Goal: Check status: Check status

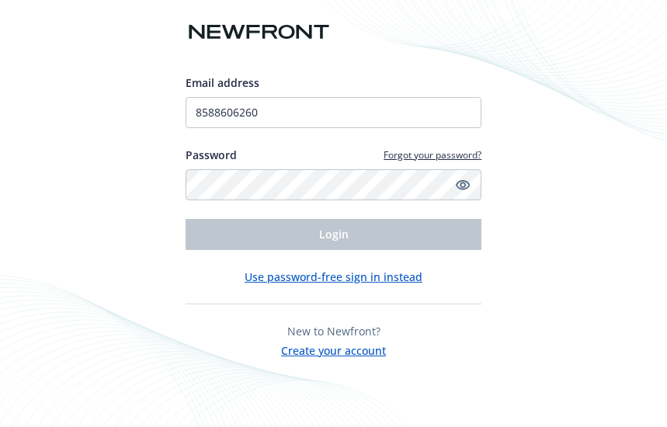
click at [550, 122] on div "Email address 8588606260 Password Forgot your password? Login Use password-free…" at bounding box center [333, 213] width 667 height 427
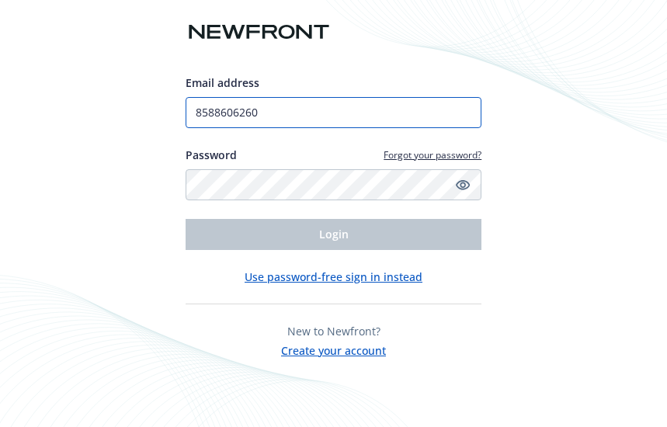
click at [268, 117] on input "8588606260" at bounding box center [334, 112] width 297 height 31
type input "VRUIZ@TOURMALINECAPITAL.COM"
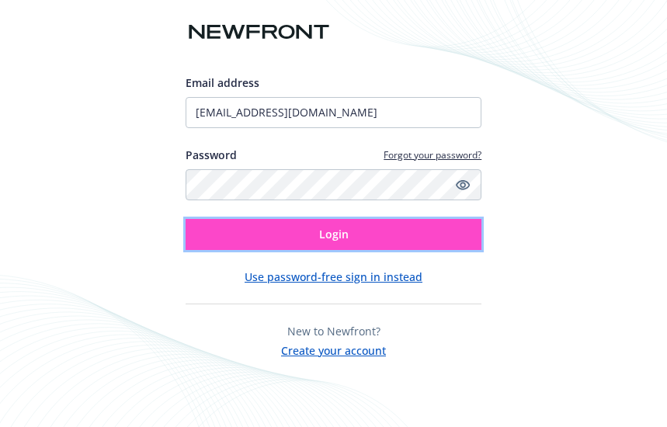
click at [298, 238] on button "Login" at bounding box center [334, 234] width 297 height 31
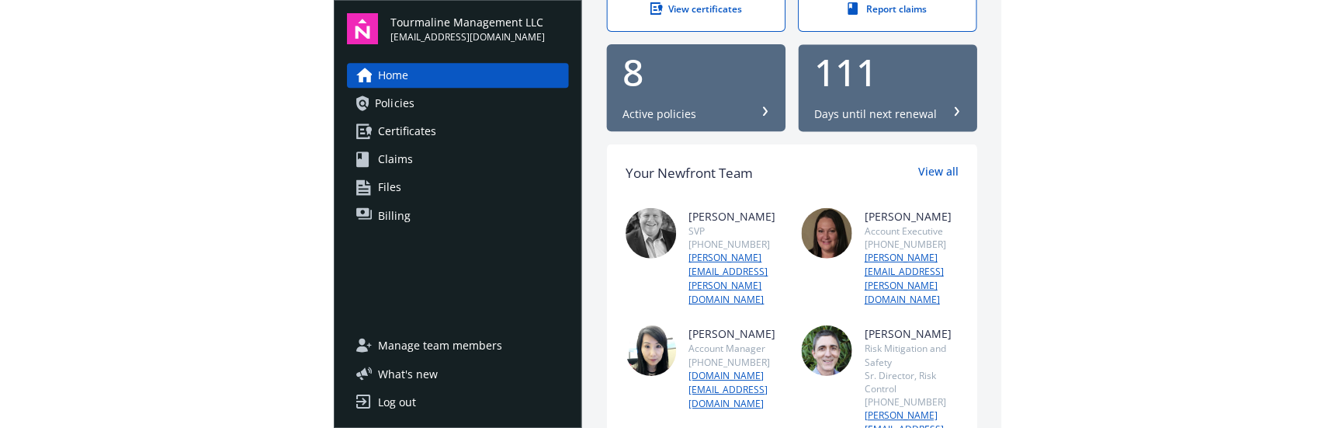
scroll to position [466, 0]
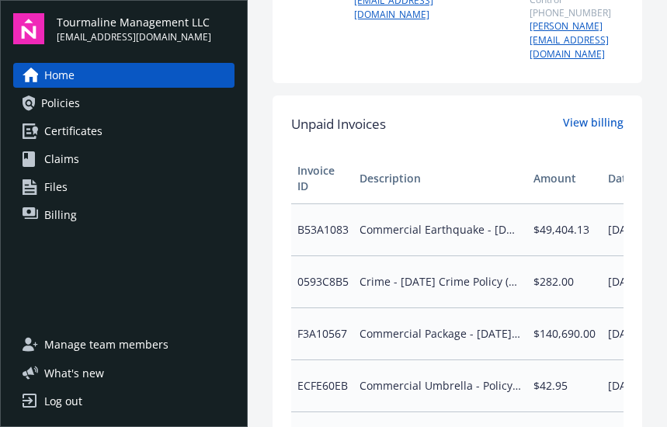
click at [103, 103] on link "Policies" at bounding box center [123, 103] width 221 height 25
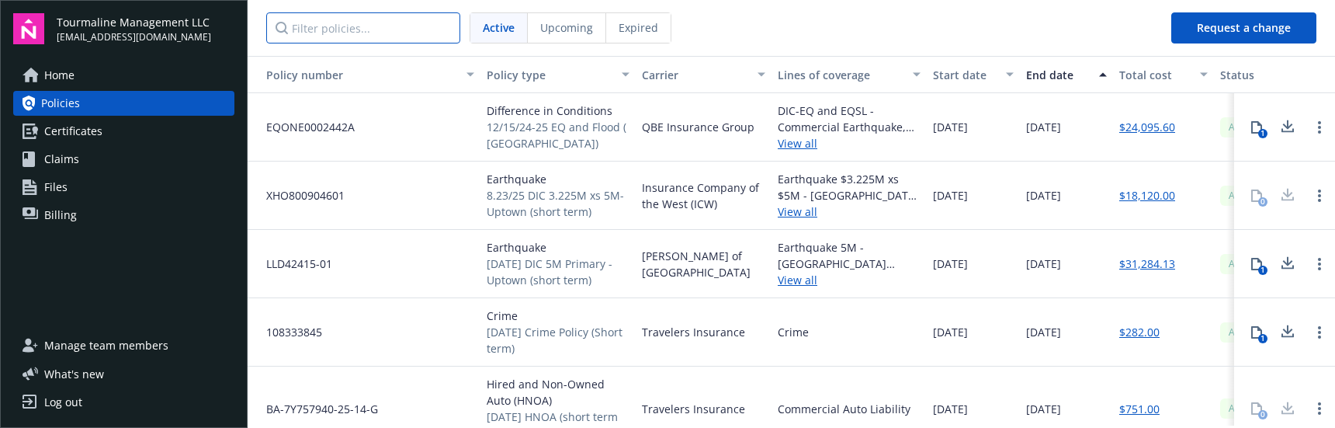
click at [366, 28] on input "Filter policies..." at bounding box center [363, 27] width 194 height 31
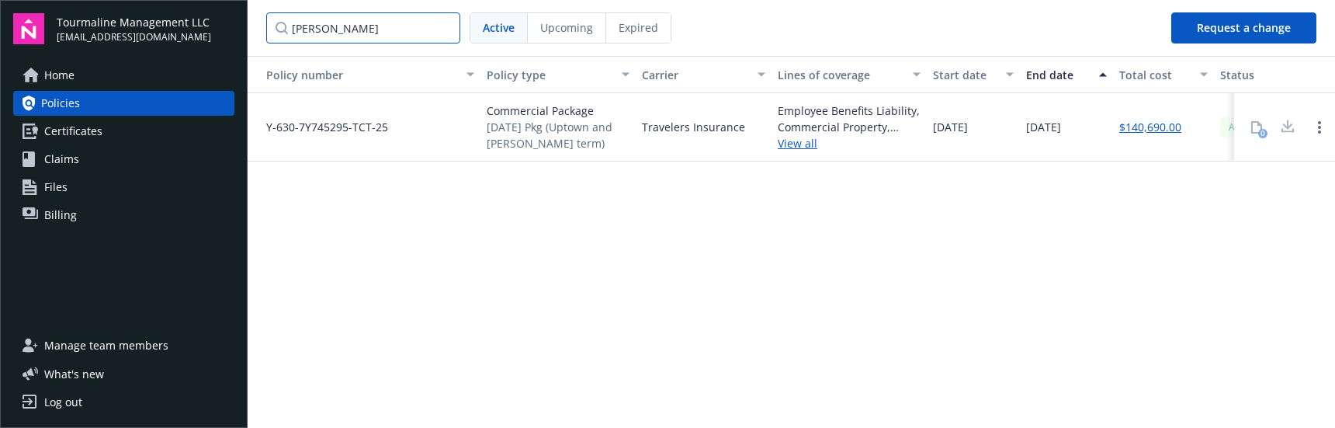
type input "[PERSON_NAME]"
click at [512, 123] on span "[DATE] Pkg (Uptown and [PERSON_NAME] term)" at bounding box center [558, 135] width 143 height 33
click at [666, 124] on link "$140,690.00" at bounding box center [1150, 127] width 62 height 16
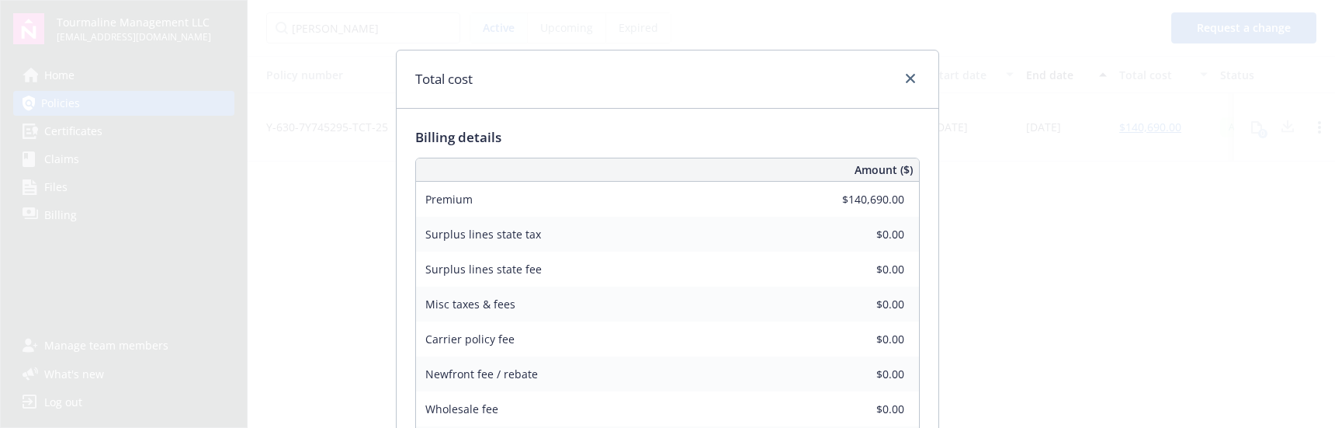
click at [666, 68] on div "Total cost" at bounding box center [668, 79] width 542 height 58
click at [666, 77] on icon "close" at bounding box center [910, 78] width 9 height 9
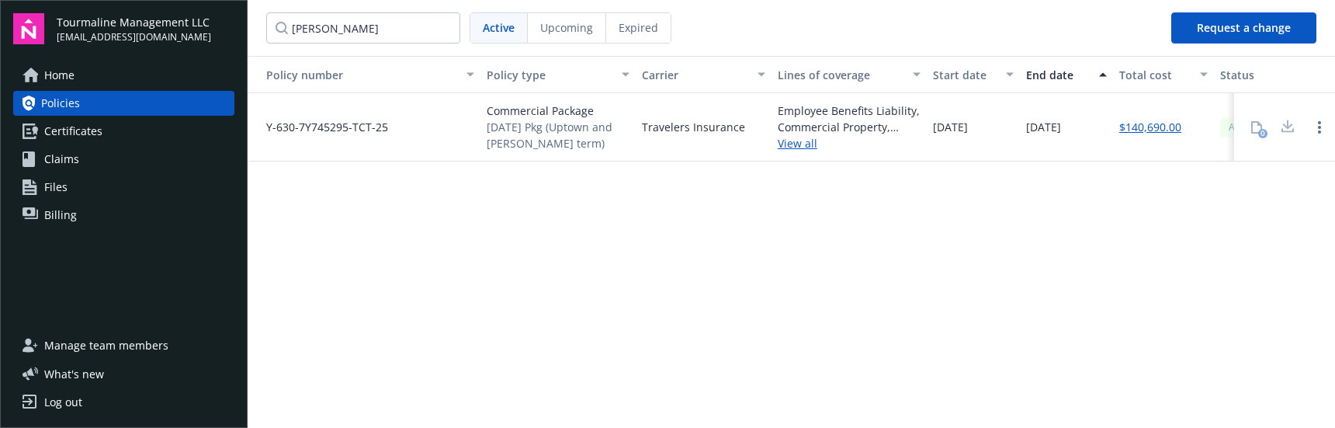
click at [666, 182] on div "Policy number Policy type Carrier Lines of coverage Start date End date Total c…" at bounding box center [792, 240] width 1088 height 369
